Goal: Task Accomplishment & Management: Complete application form

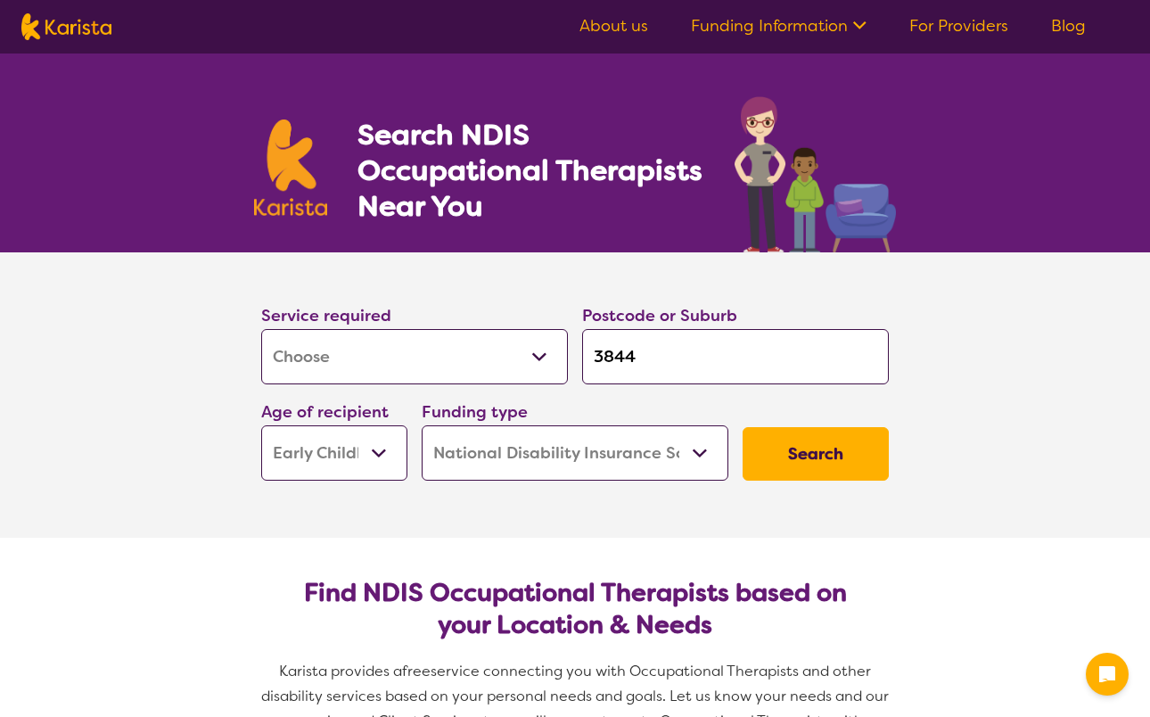
select select "[MEDICAL_DATA]"
select select "EC"
select select "NDIS"
select select "[MEDICAL_DATA]"
select select "EC"
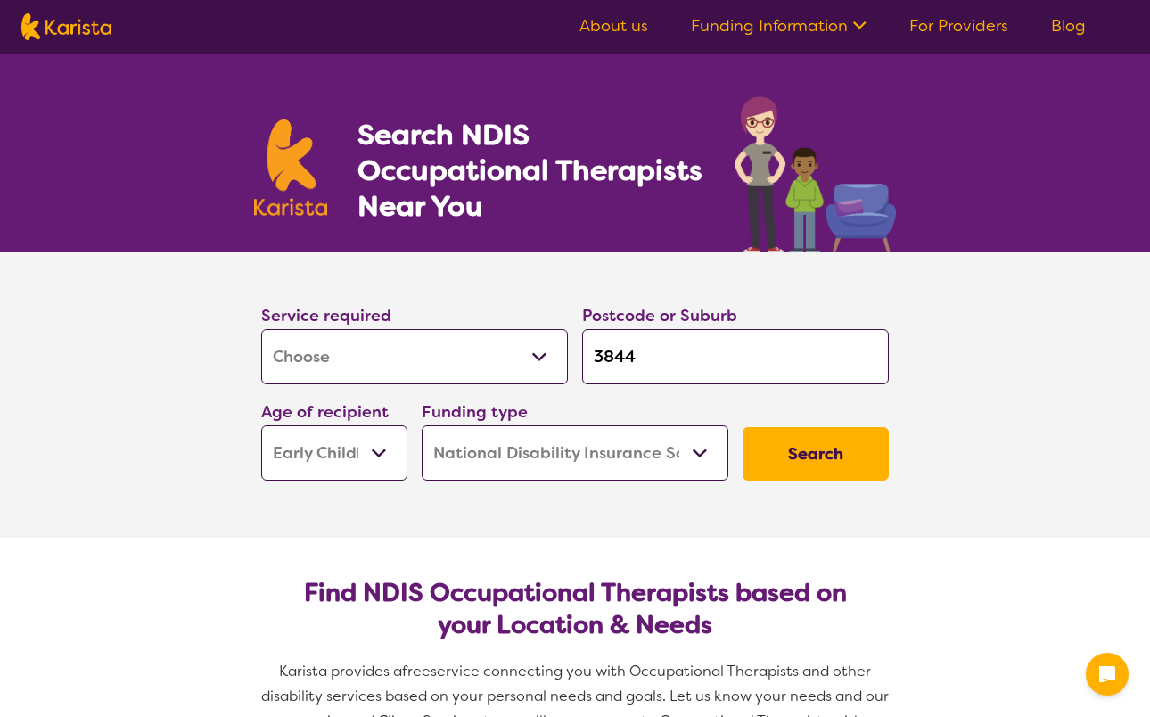
select select "NDIS"
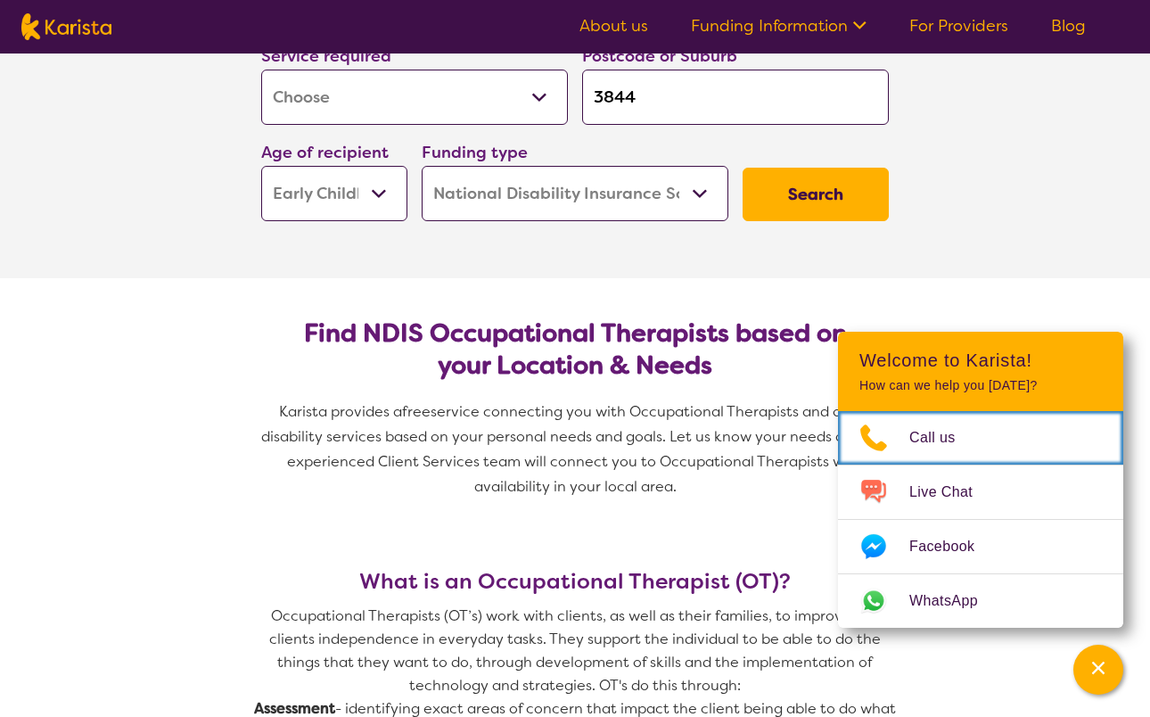
scroll to position [259, 0]
click at [789, 197] on button "Search" at bounding box center [816, 194] width 146 height 53
